Goal: Information Seeking & Learning: Learn about a topic

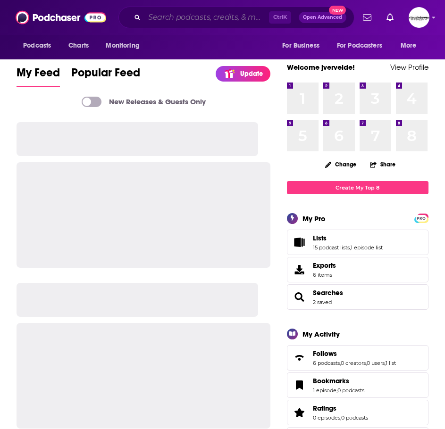
click at [197, 16] on input "Search podcasts, credits, & more..." at bounding box center [206, 17] width 124 height 15
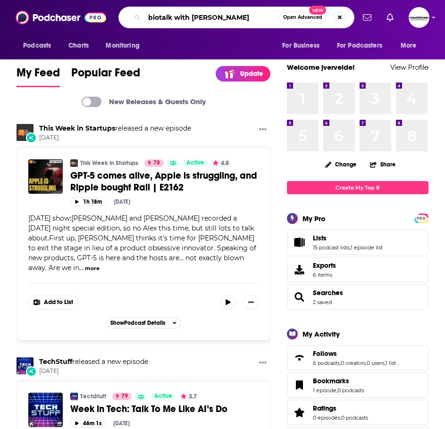
type input "biotalk with [PERSON_NAME]"
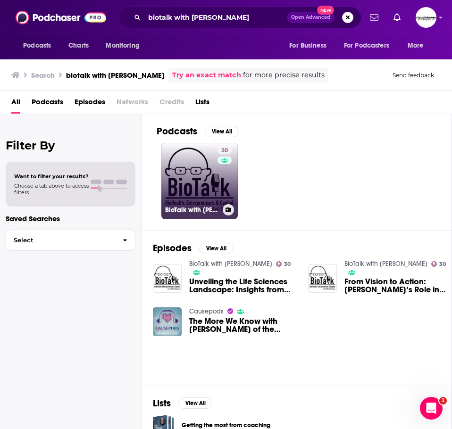
click at [193, 182] on link "30 BioTalk with [PERSON_NAME]" at bounding box center [199, 181] width 76 height 76
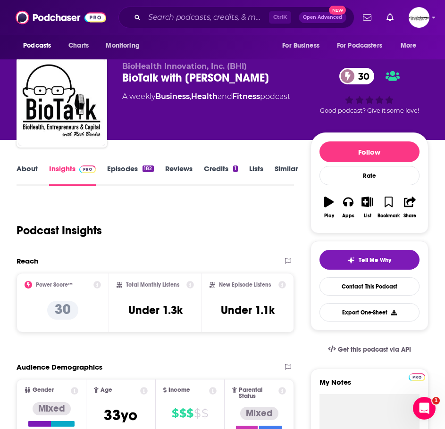
scroll to position [47, 0]
